Goal: Find specific page/section: Find specific page/section

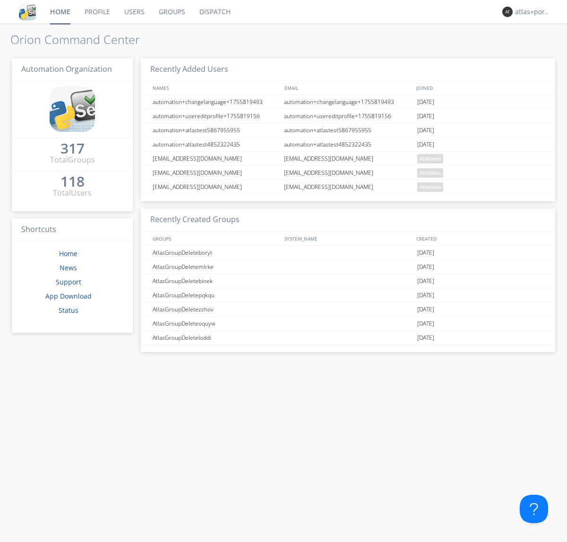
click at [214, 12] on link "Dispatch" at bounding box center [214, 12] width 45 height 24
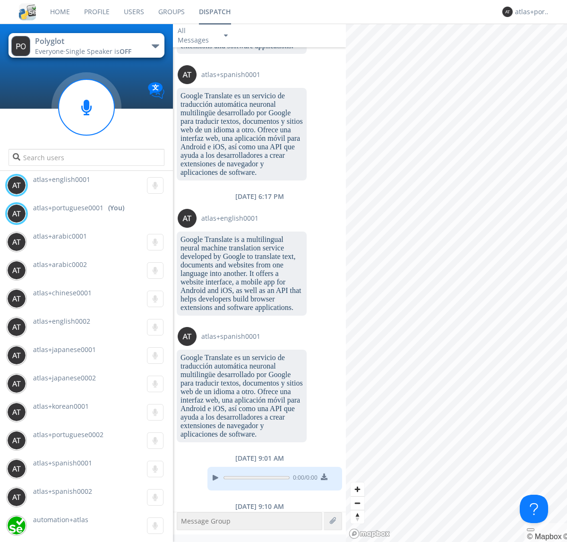
scroll to position [812, 0]
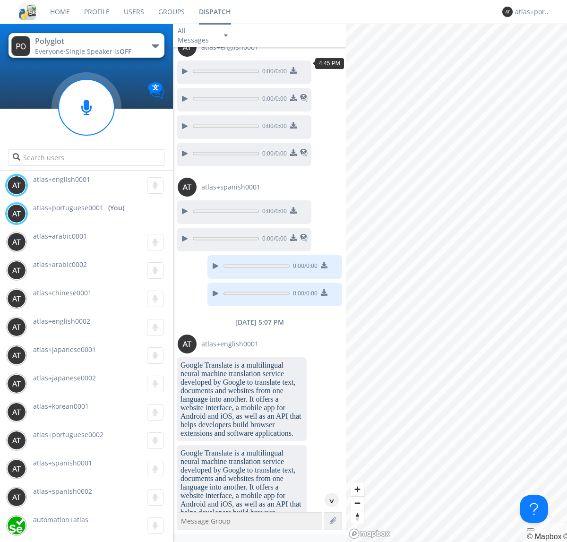
scroll to position [62, 0]
click at [328, 500] on div "^" at bounding box center [332, 500] width 14 height 14
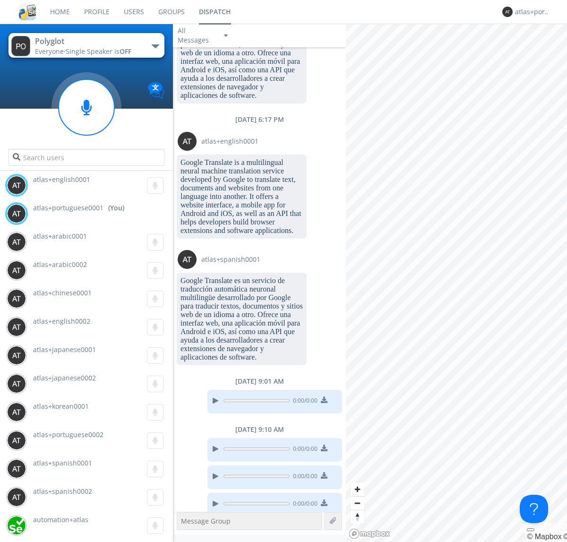
scroll to position [849, 0]
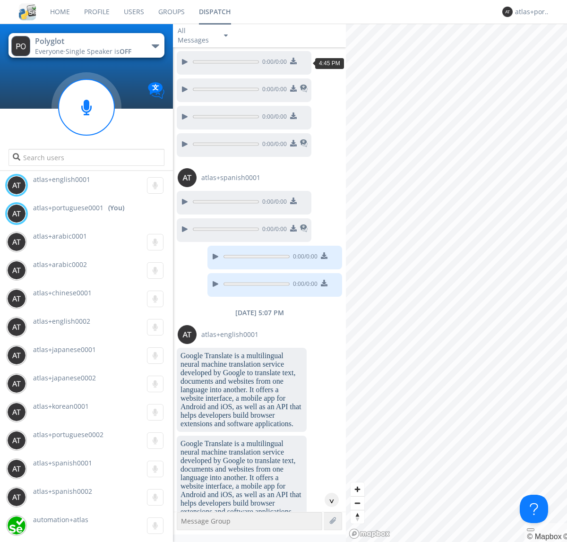
scroll to position [43, 0]
click at [328, 500] on div "^" at bounding box center [332, 500] width 14 height 14
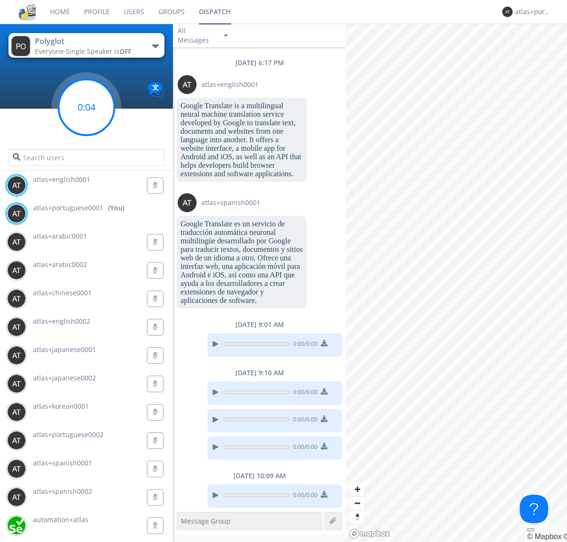
scroll to position [888, 0]
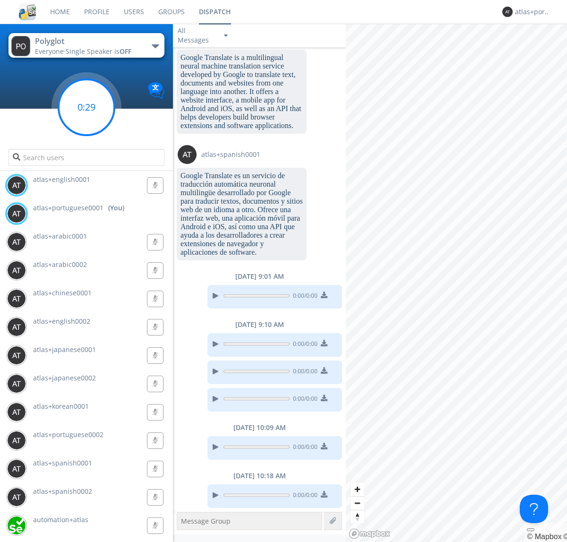
click at [86, 107] on g at bounding box center [87, 107] width 56 height 56
